Goal: Task Accomplishment & Management: Use online tool/utility

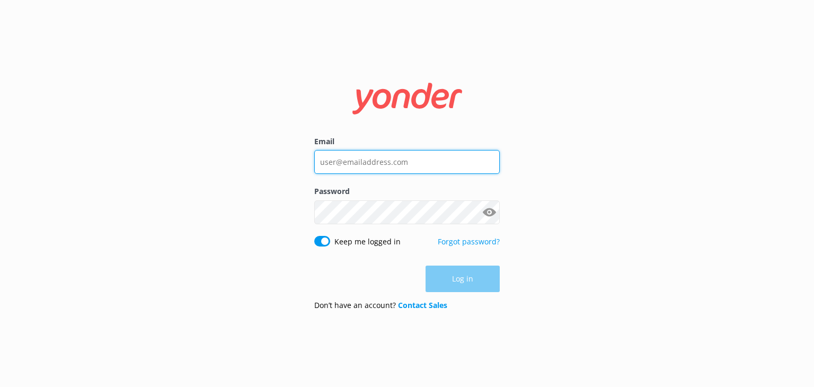
type input "[EMAIL_ADDRESS][DOMAIN_NAME]"
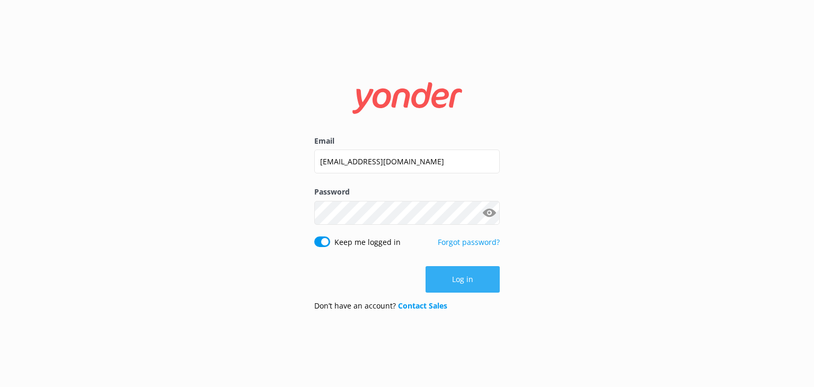
click at [467, 279] on button "Log in" at bounding box center [463, 279] width 74 height 26
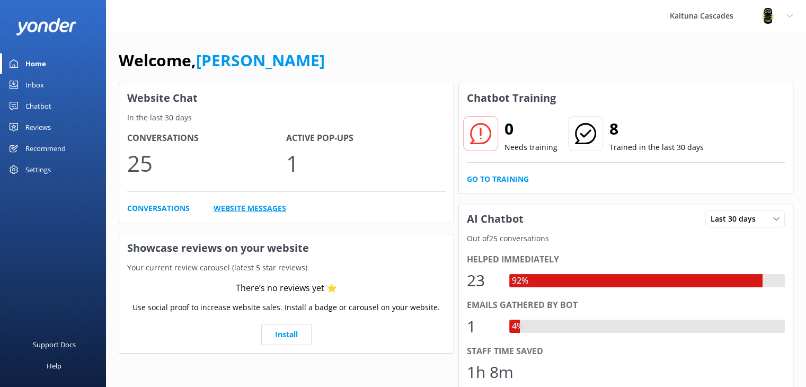
click at [273, 210] on link "Website Messages" at bounding box center [250, 208] width 73 height 12
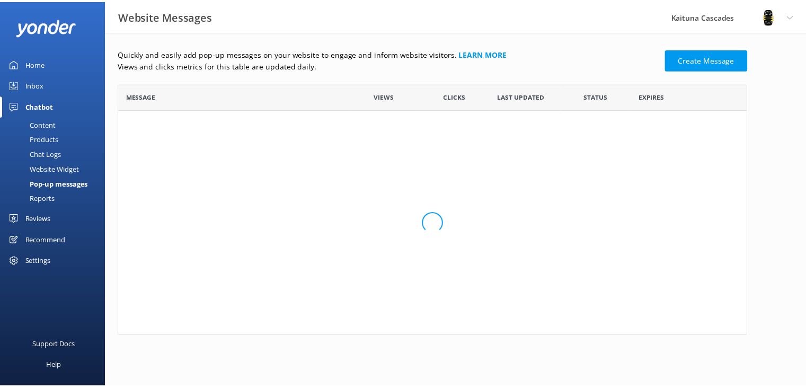
scroll to position [8, 8]
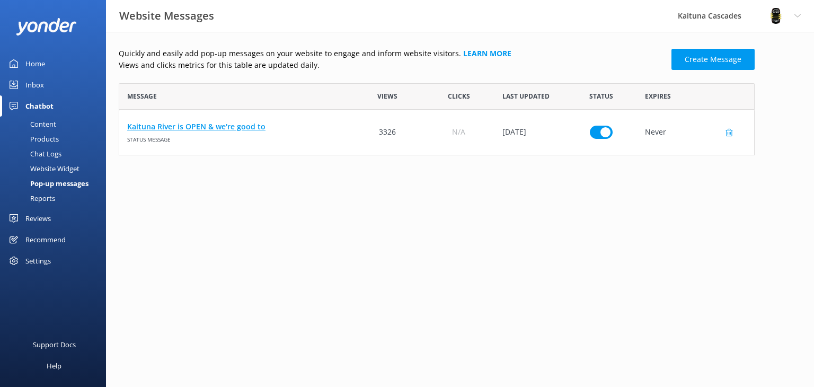
click at [226, 123] on link "Kaituna River is OPEN & we're good to" at bounding box center [235, 127] width 217 height 12
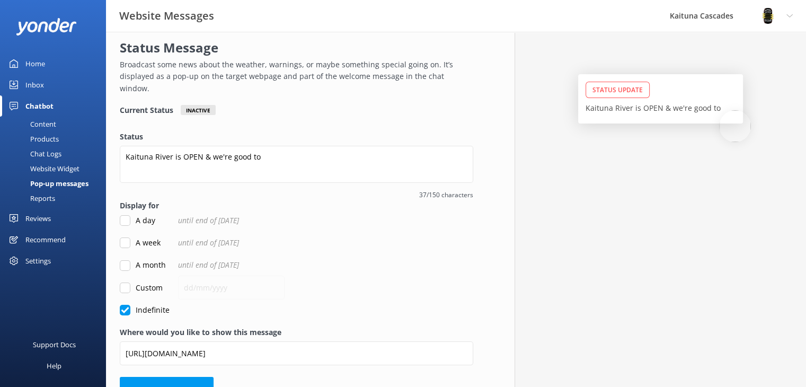
scroll to position [47, 0]
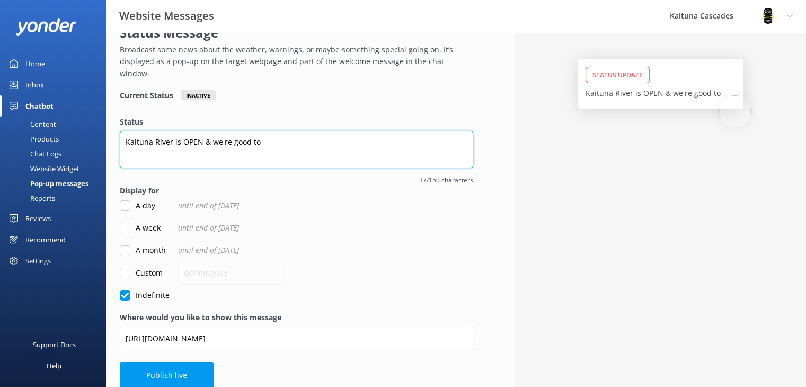
click at [270, 134] on textarea "Kaituna River is OPEN & we're good to" at bounding box center [296, 149] width 353 height 37
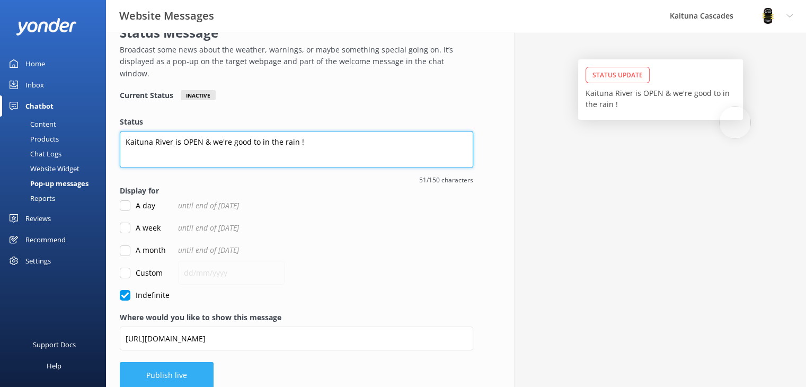
type textarea "Kaituna River is OPEN & we're good to in the rain !"
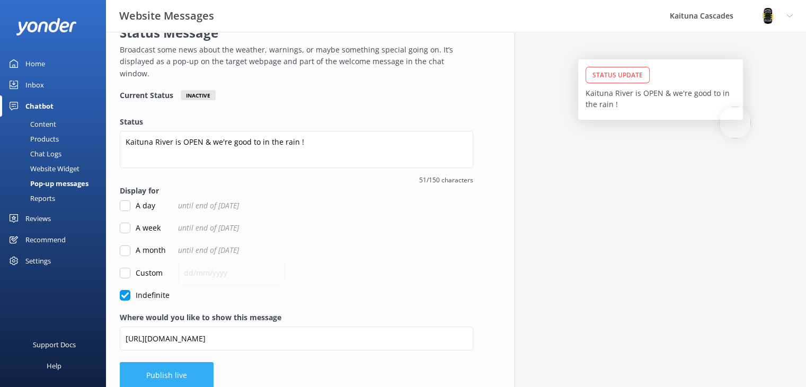
click at [165, 362] on button "Publish live" at bounding box center [167, 375] width 94 height 26
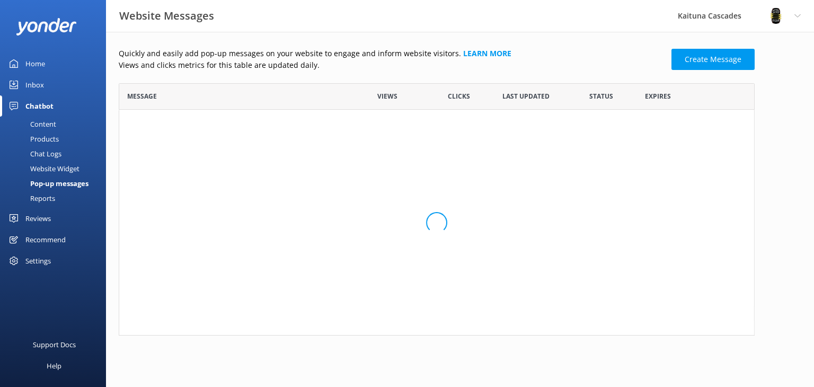
scroll to position [64, 627]
